Goal: Task Accomplishment & Management: Complete application form

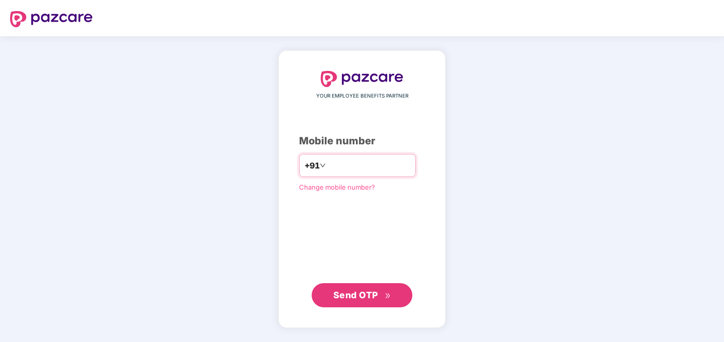
type input "**********"
click at [351, 297] on span "Send OTP" at bounding box center [355, 295] width 45 height 11
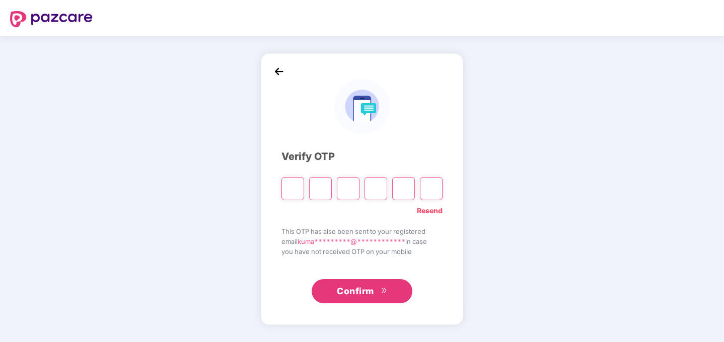
type input "*"
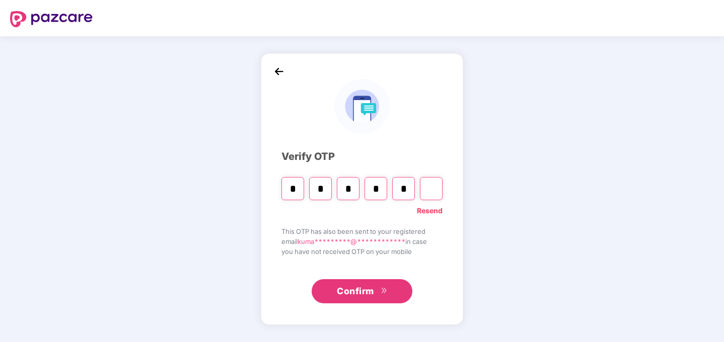
type input "*"
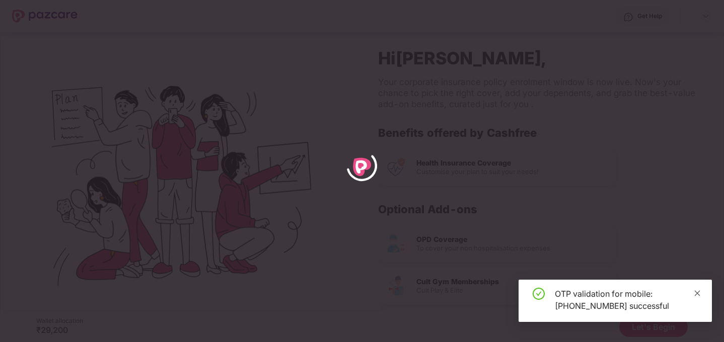
click at [697, 292] on icon "close" at bounding box center [698, 293] width 6 height 6
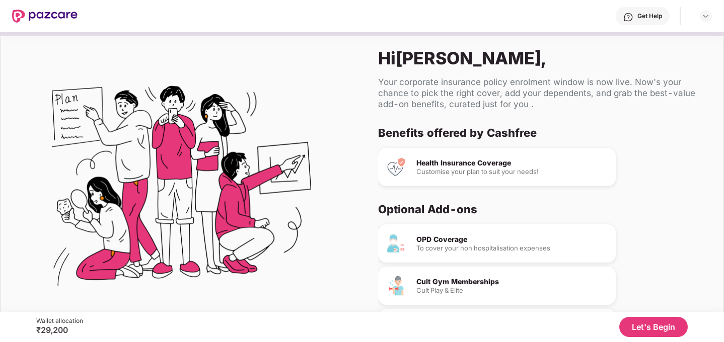
click at [650, 331] on button "Let's Begin" at bounding box center [653, 327] width 68 height 20
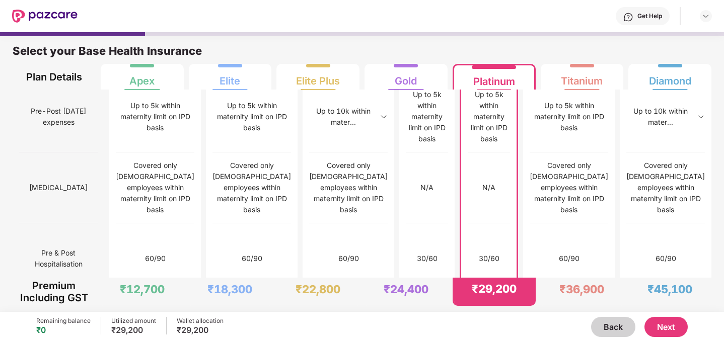
scroll to position [1032, 0]
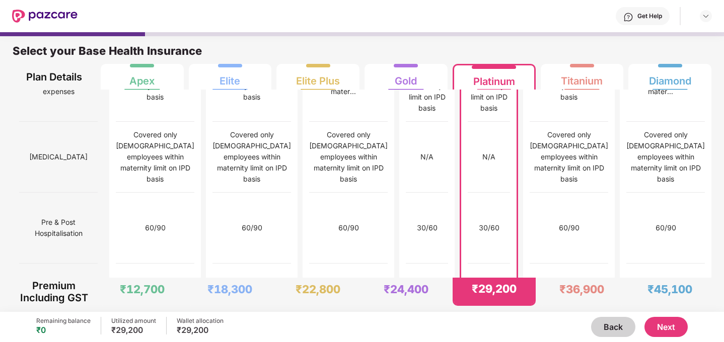
click at [678, 327] on button "Next" at bounding box center [665, 327] width 43 height 20
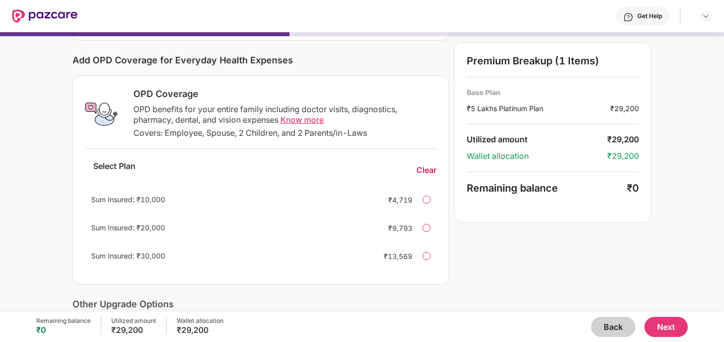
scroll to position [120, 0]
click at [313, 121] on span "Know more" at bounding box center [301, 119] width 43 height 10
